Goal: Task Accomplishment & Management: Manage account settings

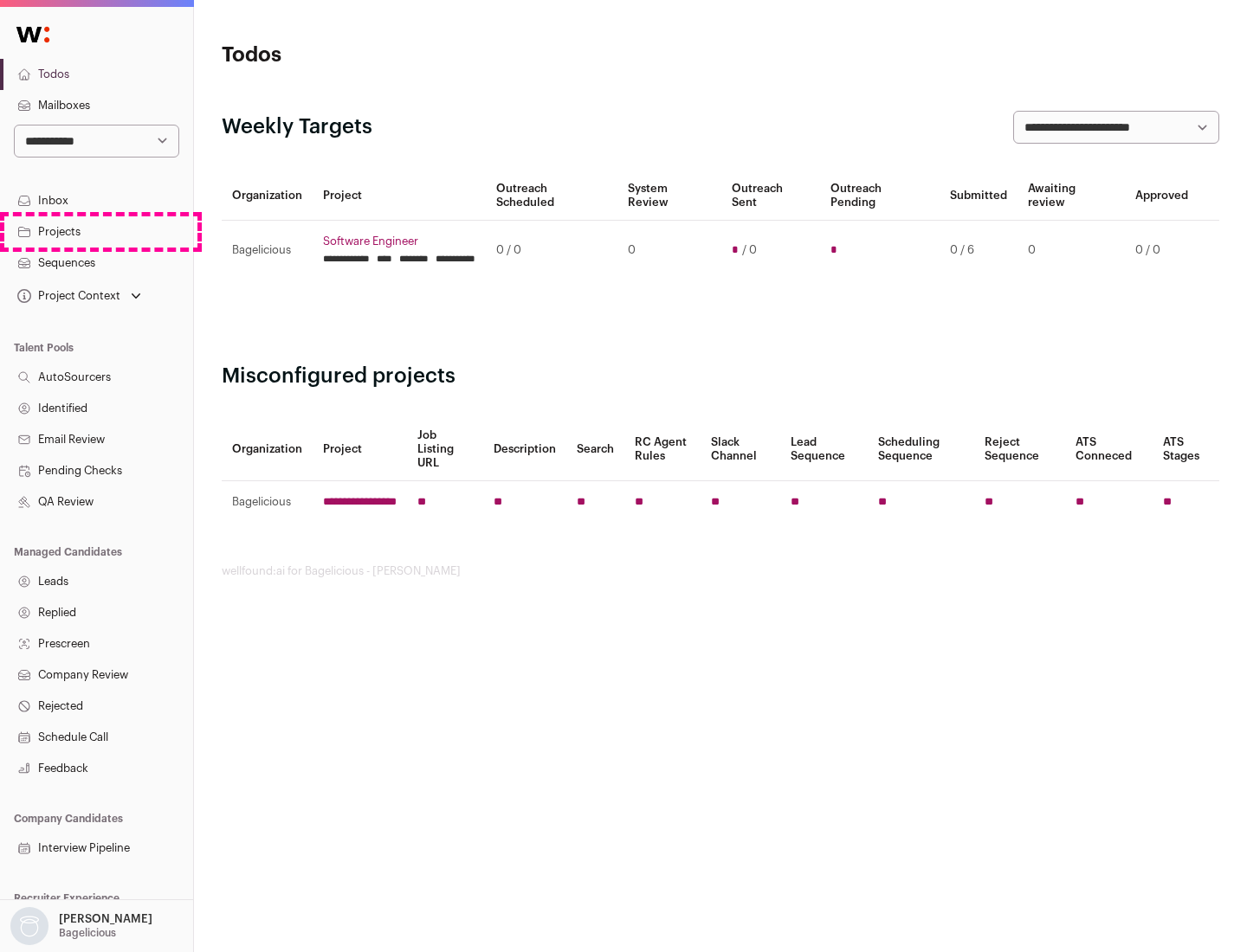
click at [96, 232] on link "Projects" at bounding box center [96, 232] width 193 height 31
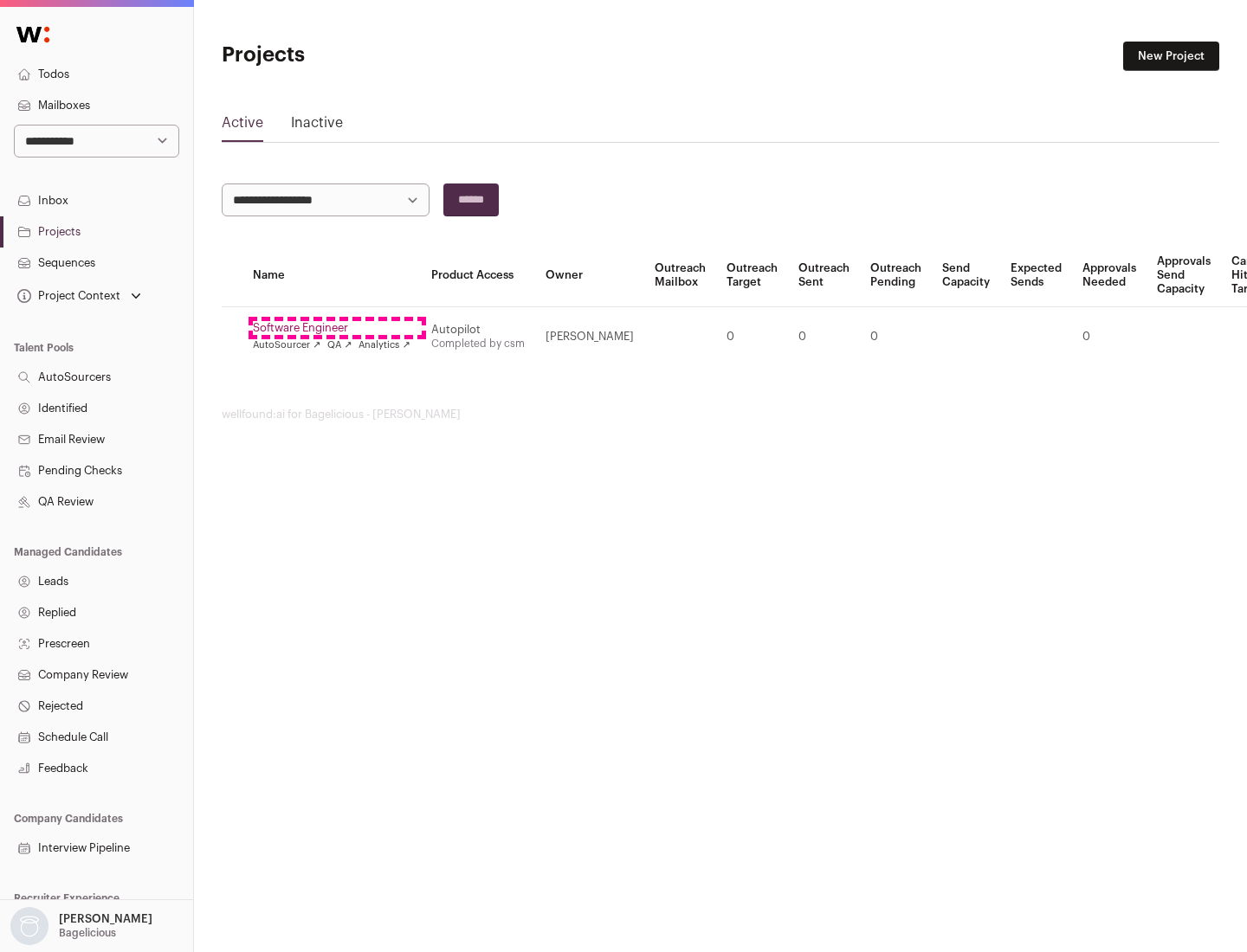
click at [337, 328] on link "Software Engineer" at bounding box center [331, 328] width 157 height 14
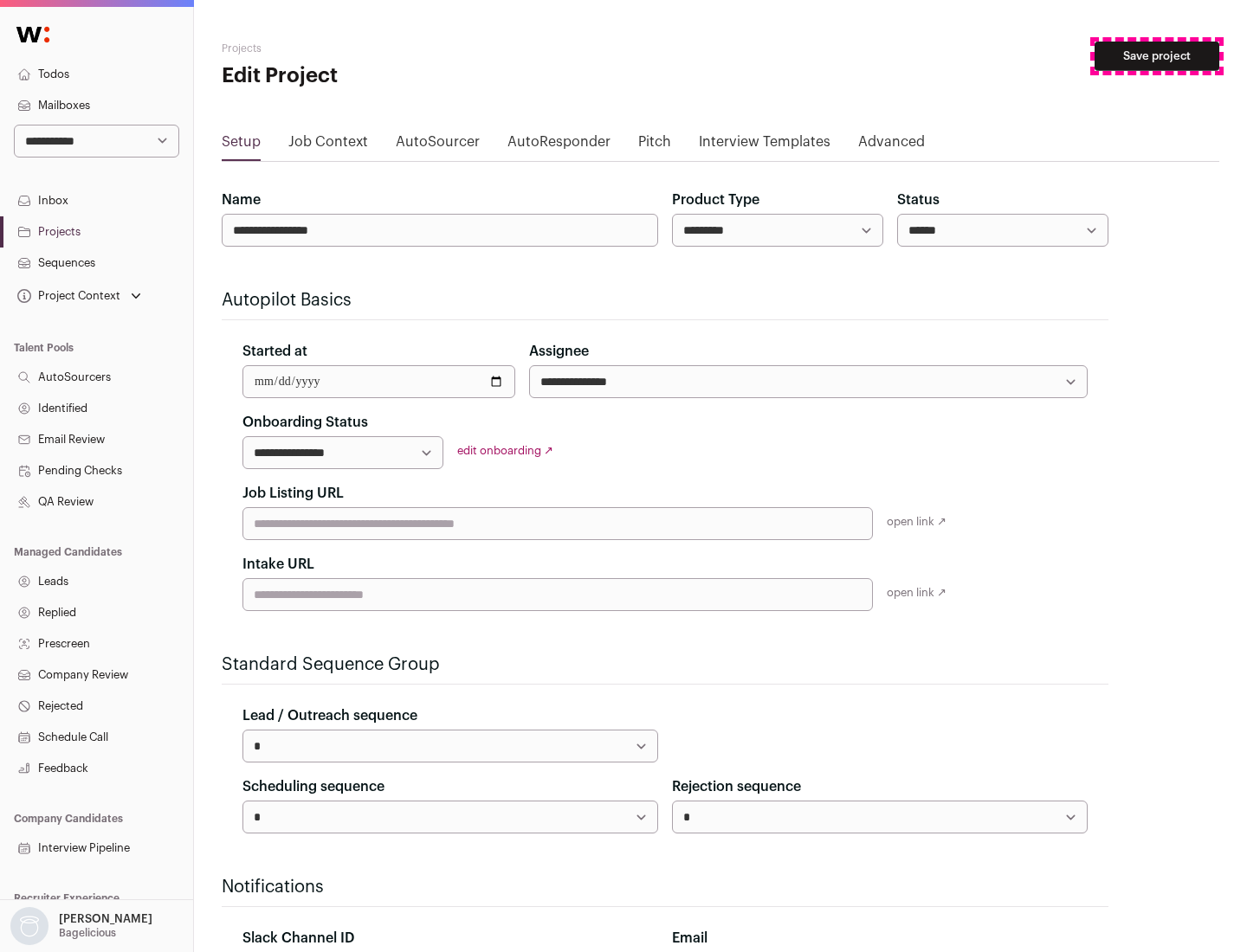
click at [1157, 56] on button "Save project" at bounding box center [1157, 56] width 125 height 29
